Goal: Book appointment/travel/reservation

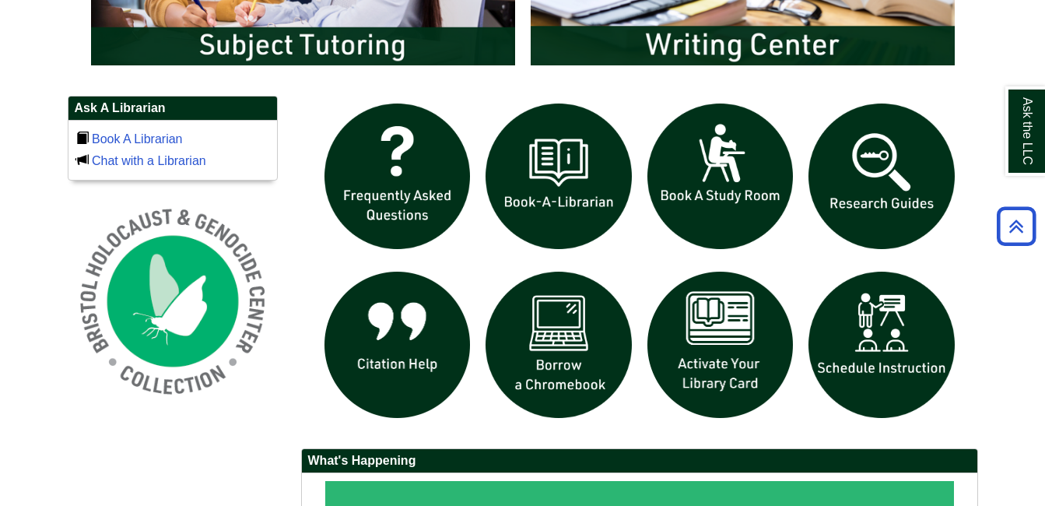
scroll to position [1012, 0]
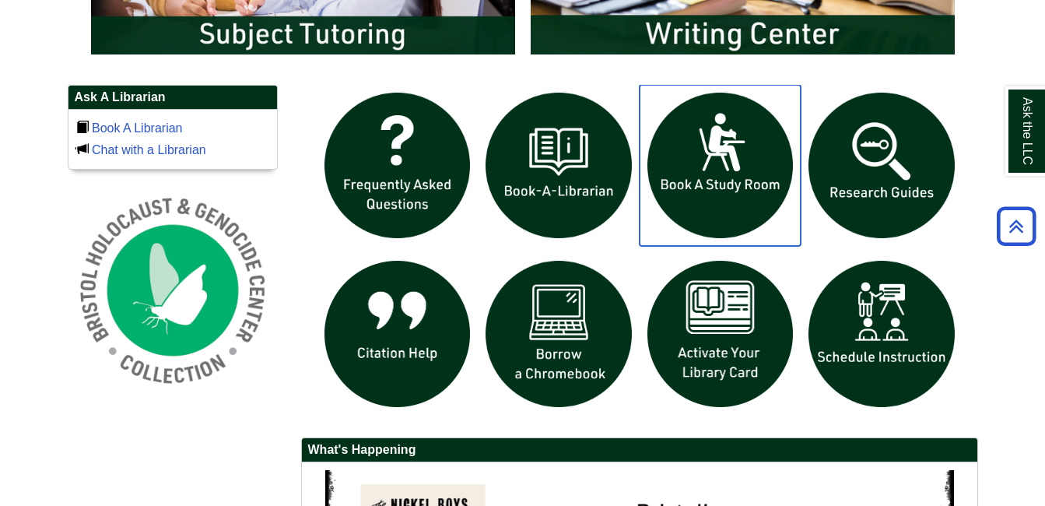
click at [719, 175] on img "slideshow" at bounding box center [721, 166] width 162 height 162
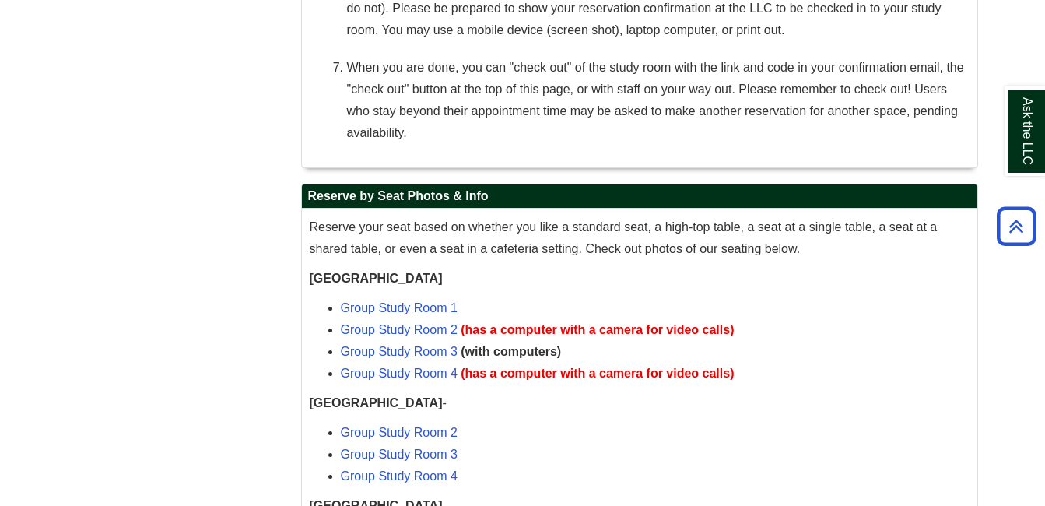
scroll to position [1089, 0]
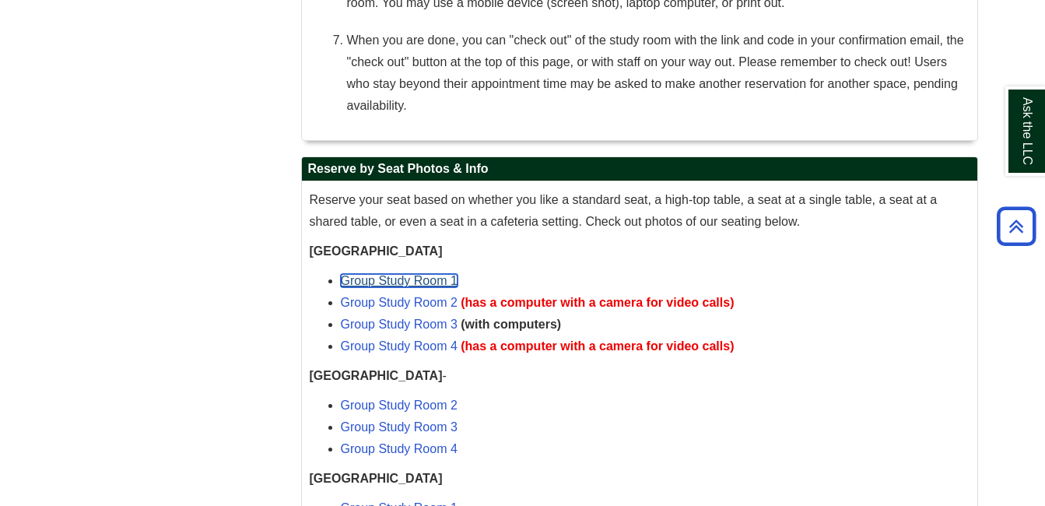
click at [419, 282] on link "Group Study Room 1" at bounding box center [399, 280] width 117 height 13
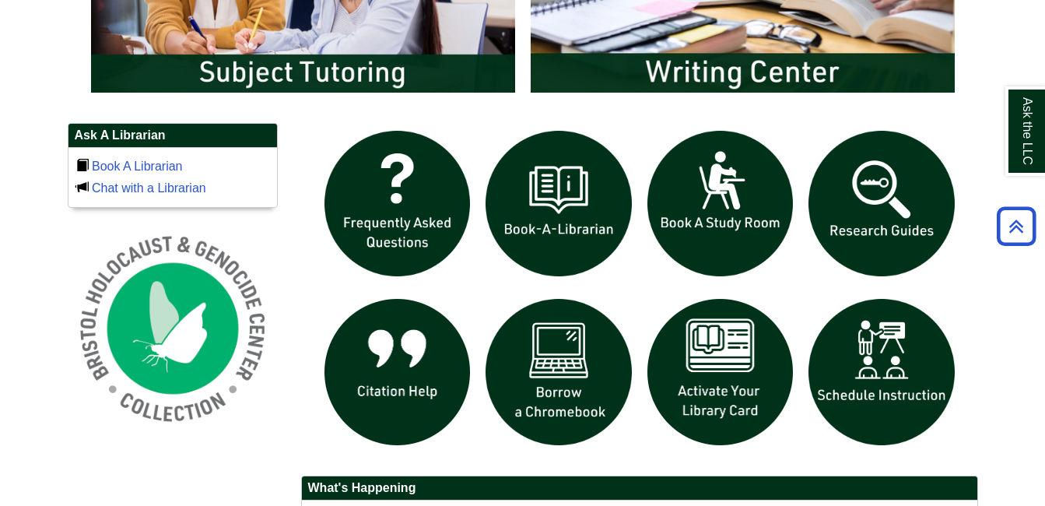
scroll to position [1012, 0]
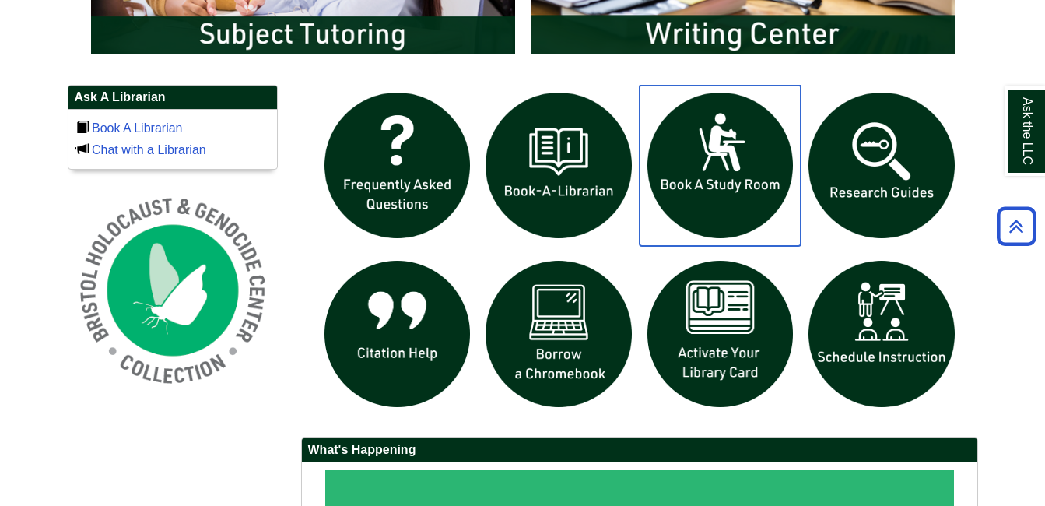
click at [744, 167] on img "slideshow" at bounding box center [721, 166] width 162 height 162
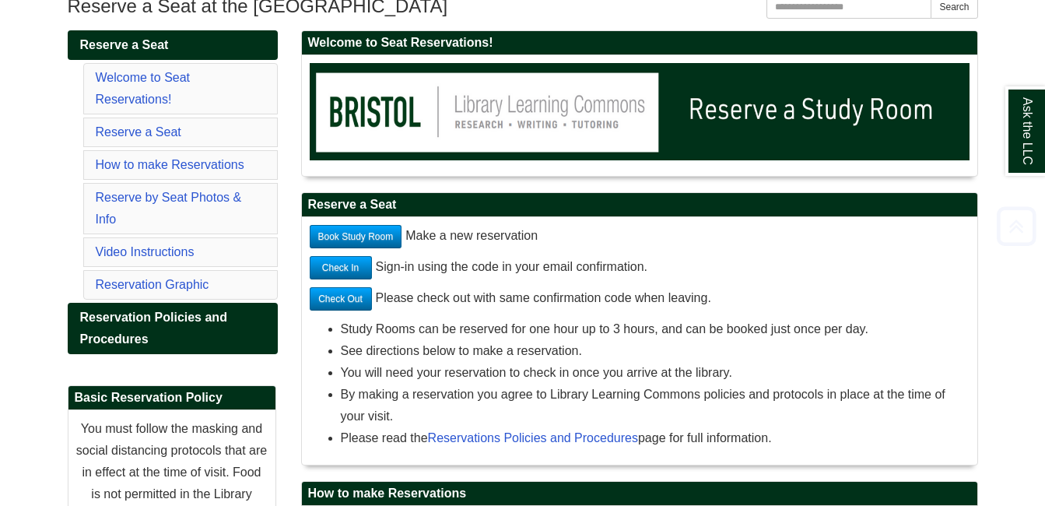
scroll to position [233, 0]
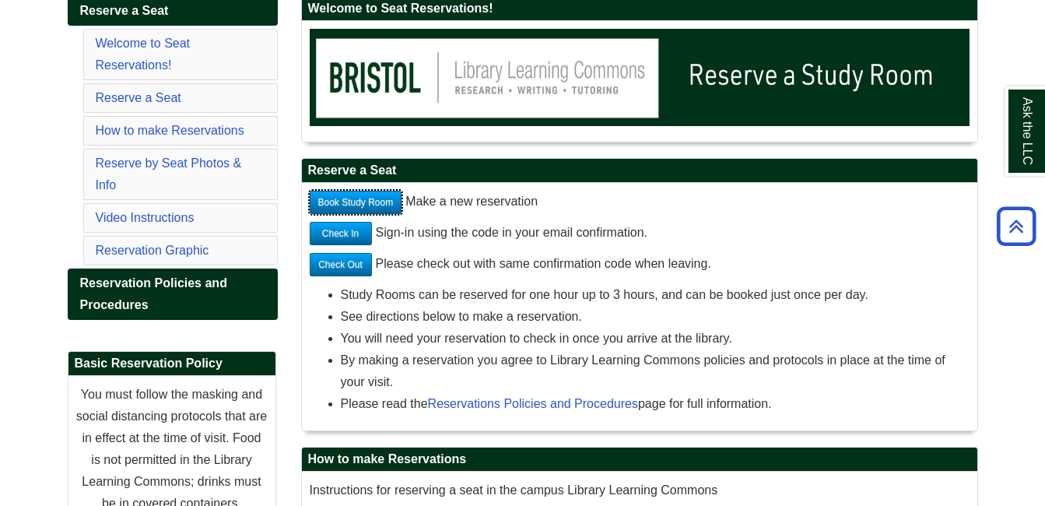
click at [363, 201] on link "Book Study Room" at bounding box center [356, 202] width 93 height 23
